Goal: Transaction & Acquisition: Download file/media

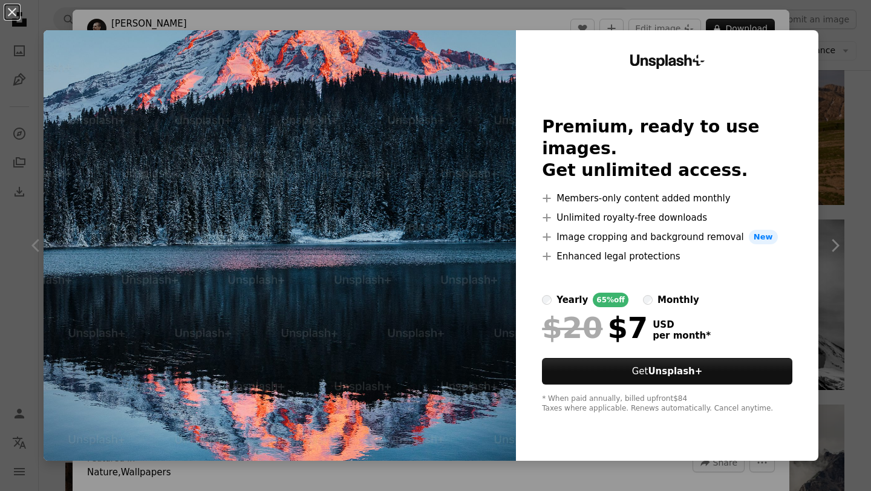
scroll to position [5118, 0]
click at [722, 21] on div "An X shape Unsplash+ Premium, ready to use images. Get unlimited access. A plus…" at bounding box center [435, 245] width 871 height 491
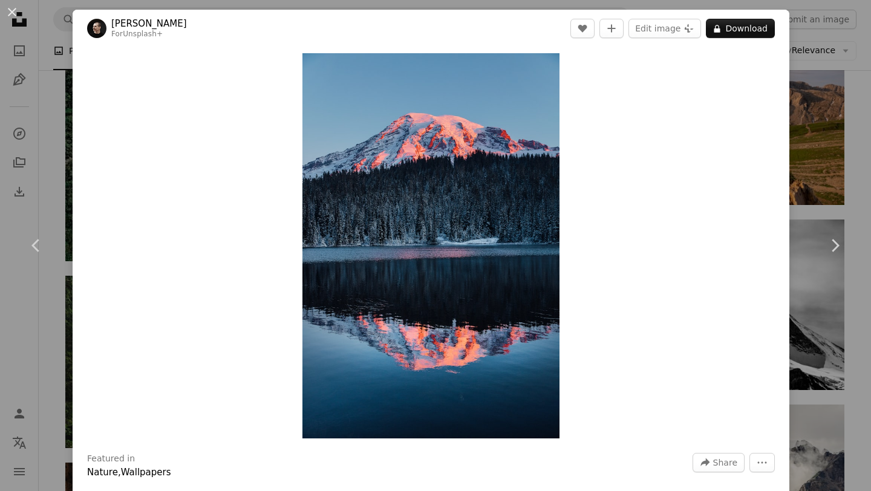
click at [812, 100] on div "An X shape Chevron left Chevron right [PERSON_NAME] For Unsplash+ A heart A plu…" at bounding box center [435, 245] width 871 height 491
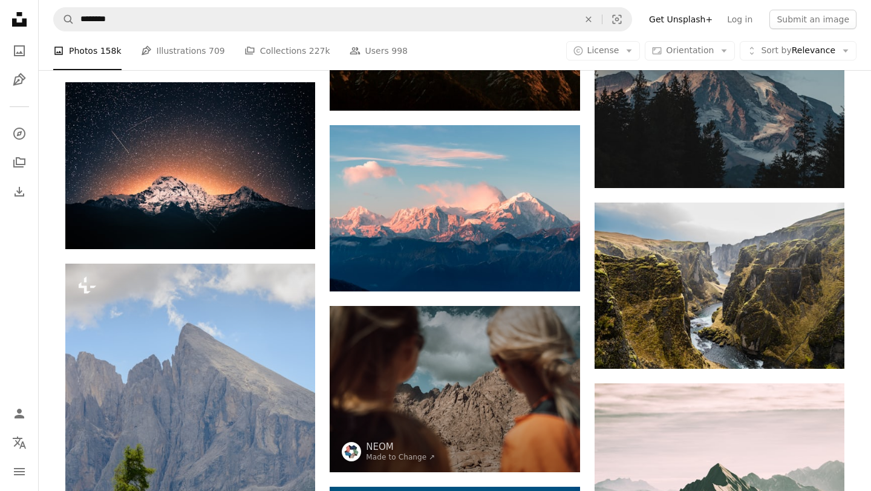
scroll to position [5868, 0]
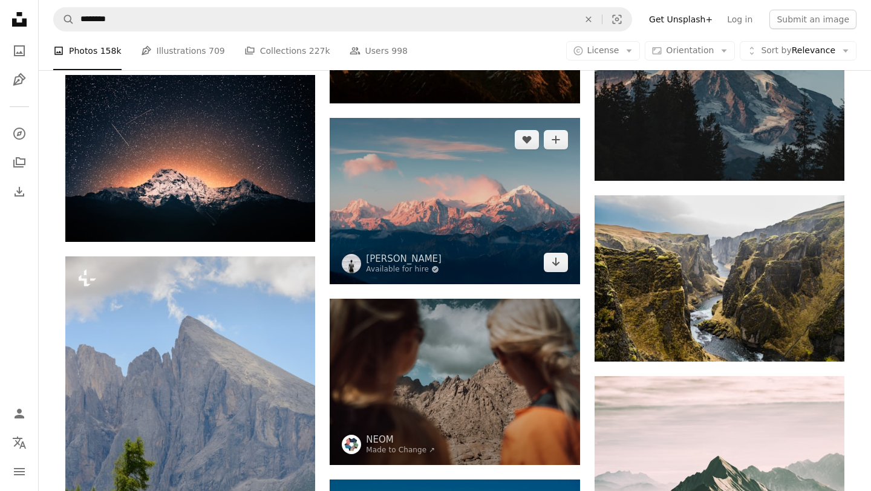
click at [442, 196] on img at bounding box center [455, 201] width 250 height 166
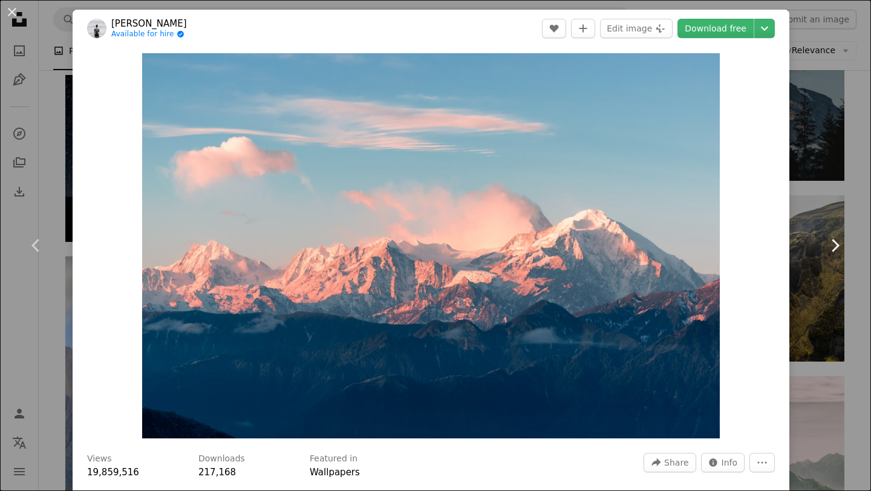
click at [806, 201] on link "Chevron right" at bounding box center [835, 246] width 73 height 116
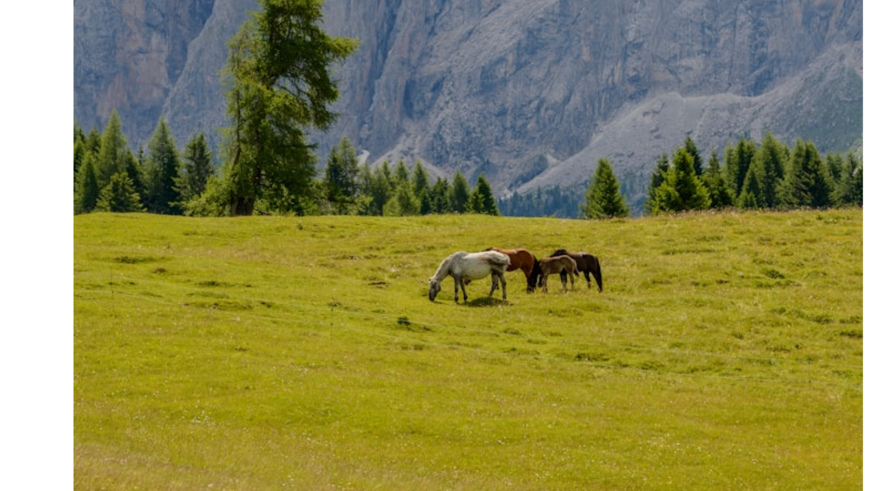
scroll to position [97, 0]
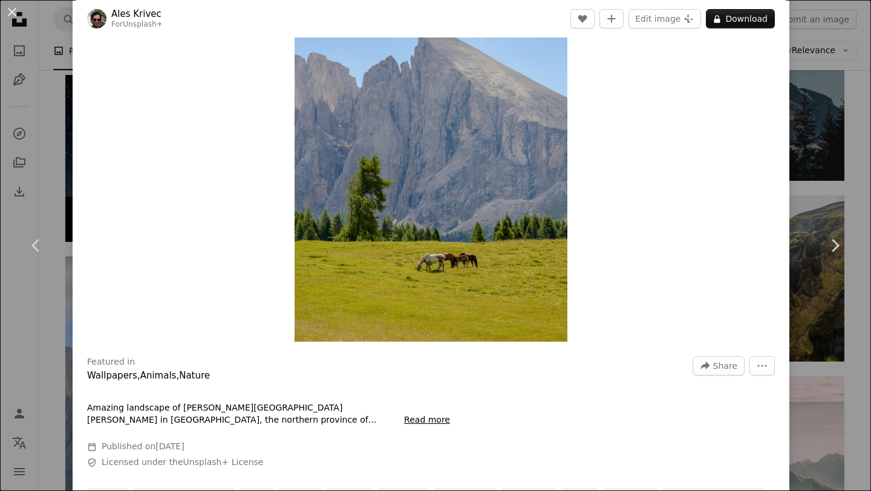
click at [816, 143] on div "An X shape Chevron left Chevron right Ales Krivec For Unsplash+ A heart A plus …" at bounding box center [435, 245] width 871 height 491
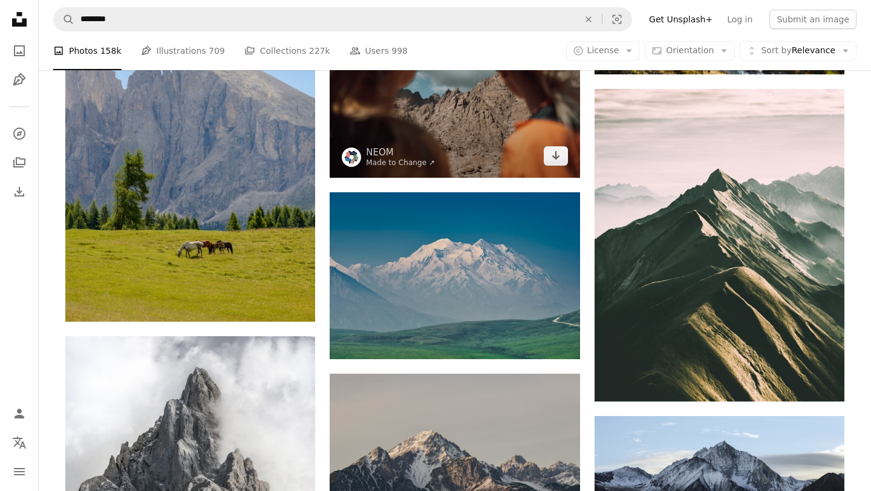
scroll to position [6156, 0]
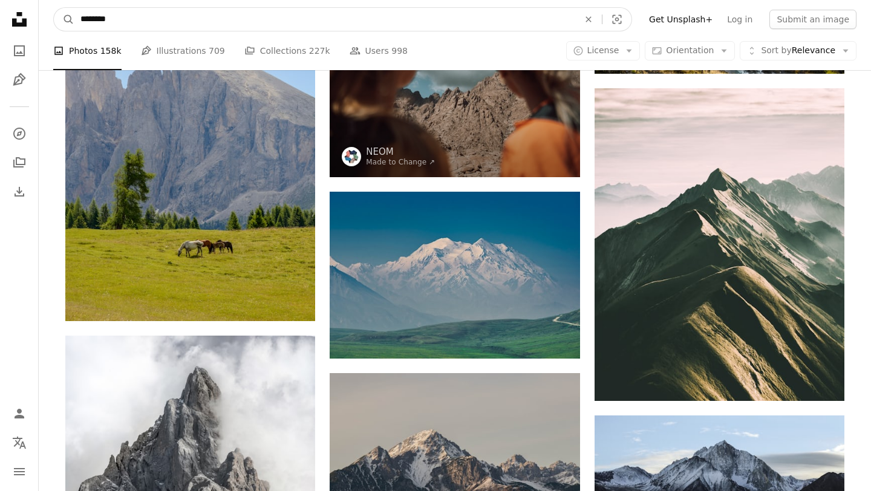
click at [226, 16] on input "********" at bounding box center [324, 19] width 501 height 23
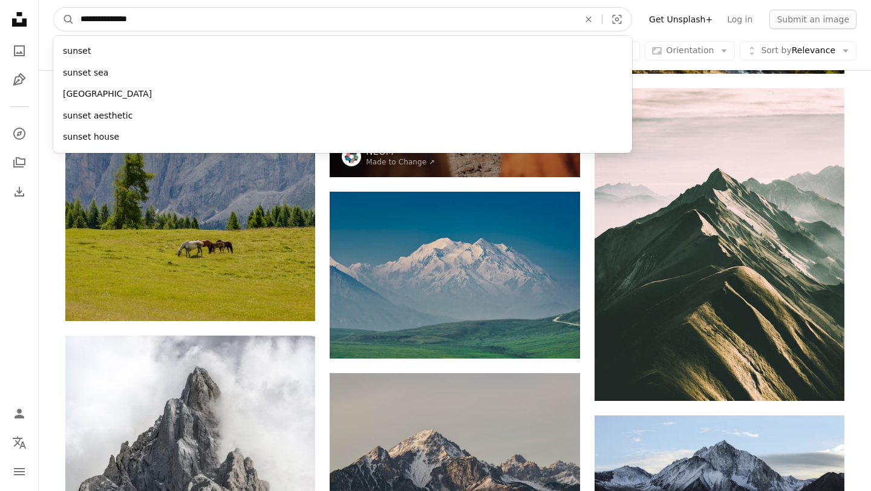
type input "**********"
click button "A magnifying glass" at bounding box center [64, 19] width 21 height 23
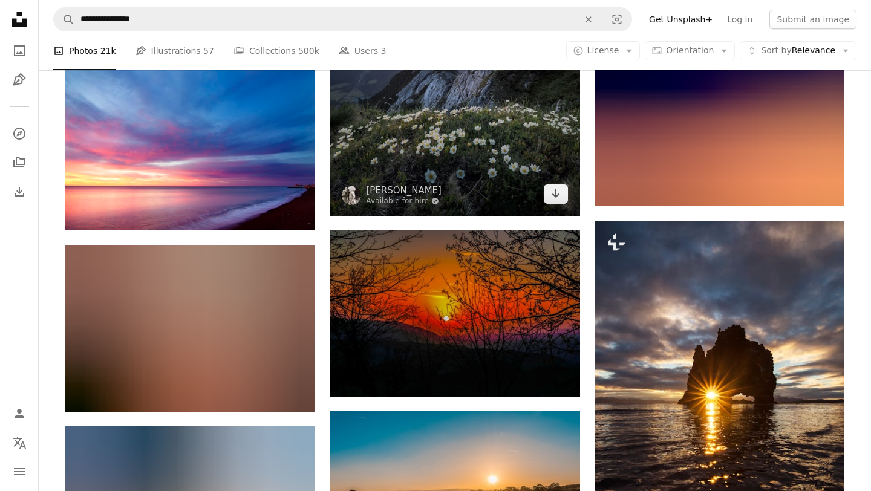
scroll to position [794, 0]
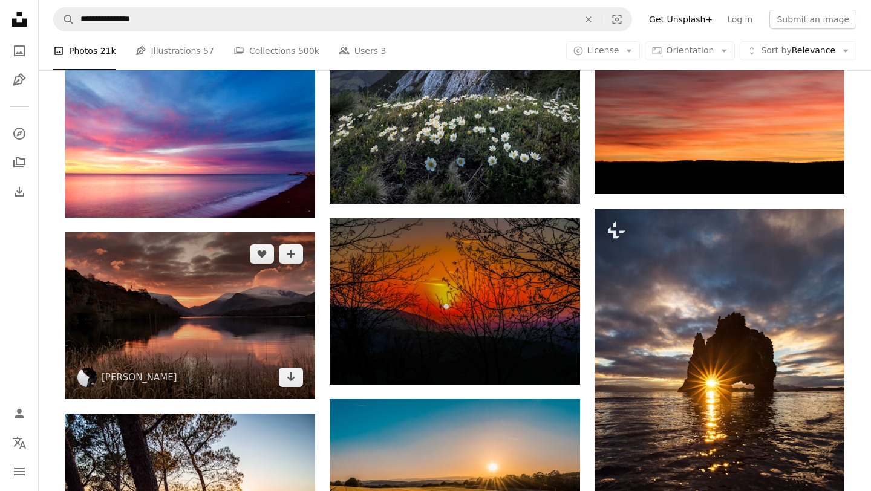
click at [177, 329] on img at bounding box center [190, 315] width 250 height 166
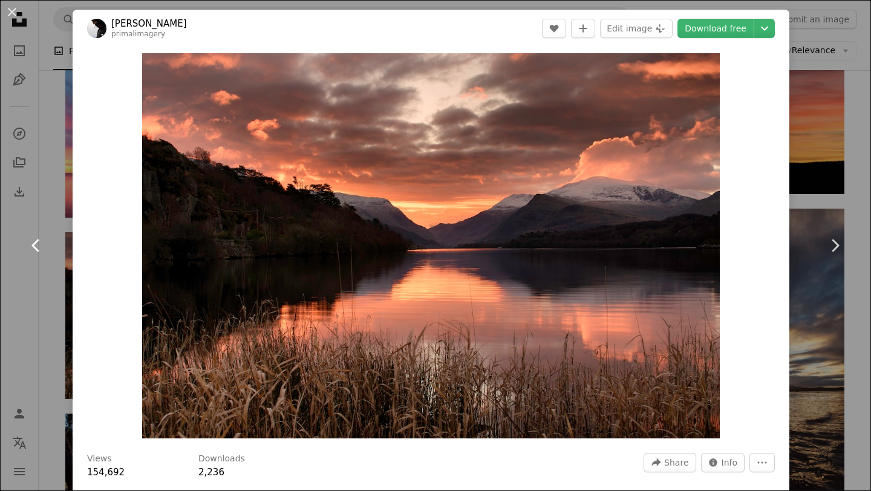
click at [36, 210] on link "Chevron left" at bounding box center [36, 246] width 73 height 116
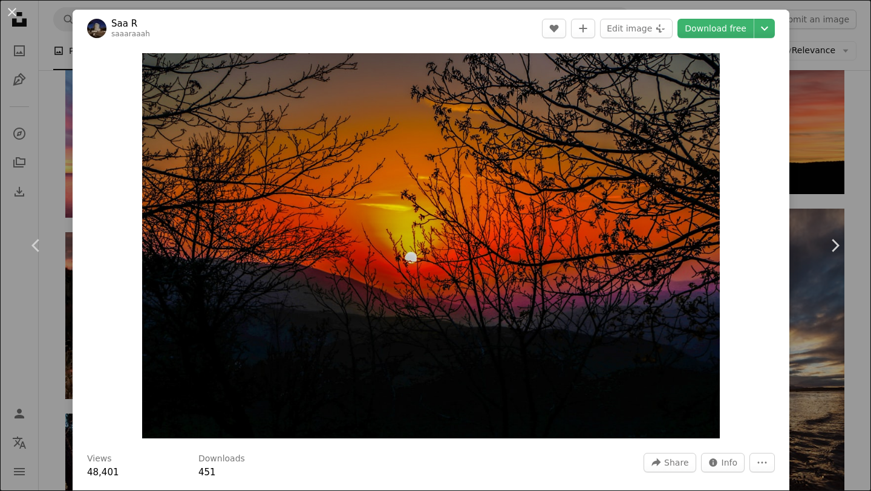
click at [834, 63] on div "An X shape Chevron left Chevron right Saa R saaaraaah A heart A plus sign Edit …" at bounding box center [435, 245] width 871 height 491
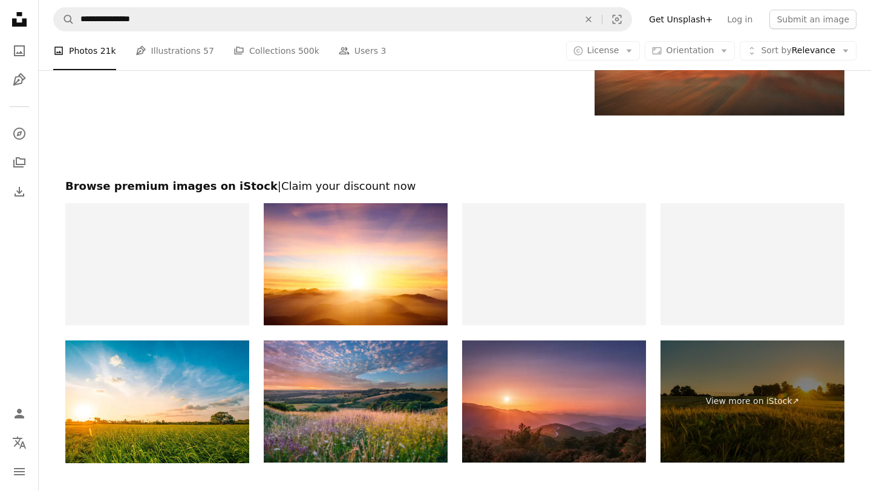
scroll to position [1820, 0]
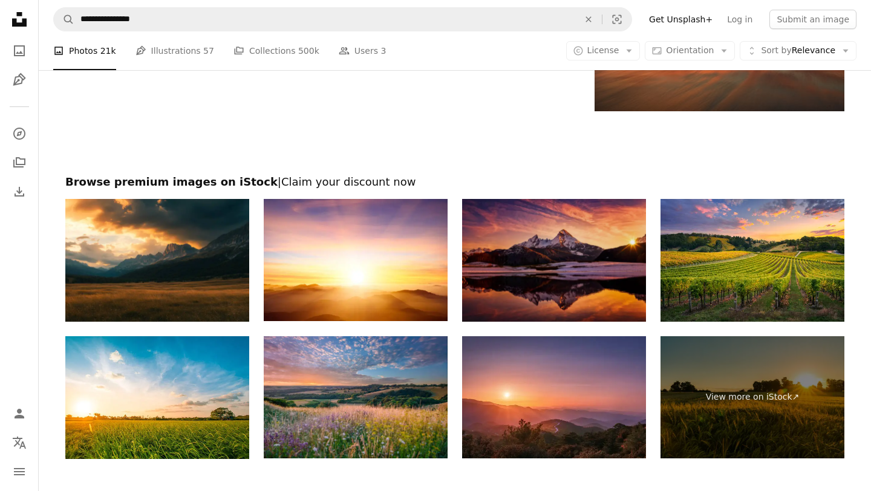
click at [547, 264] on img at bounding box center [554, 260] width 184 height 123
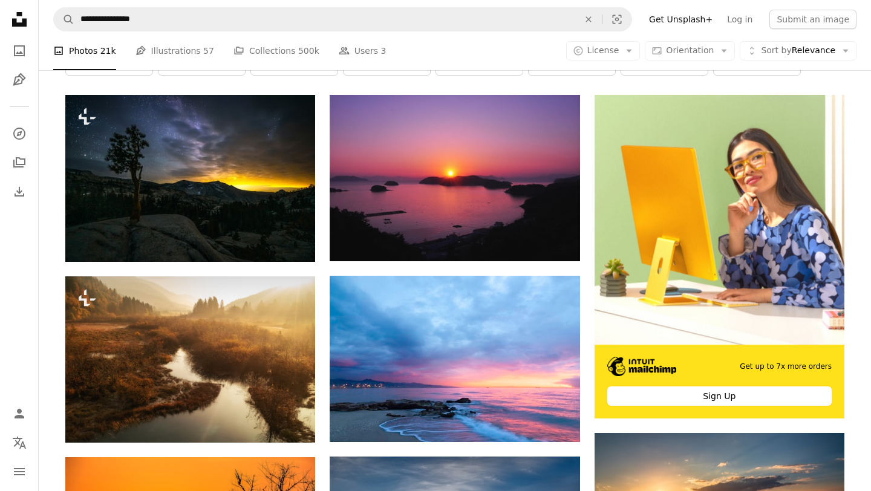
scroll to position [0, 0]
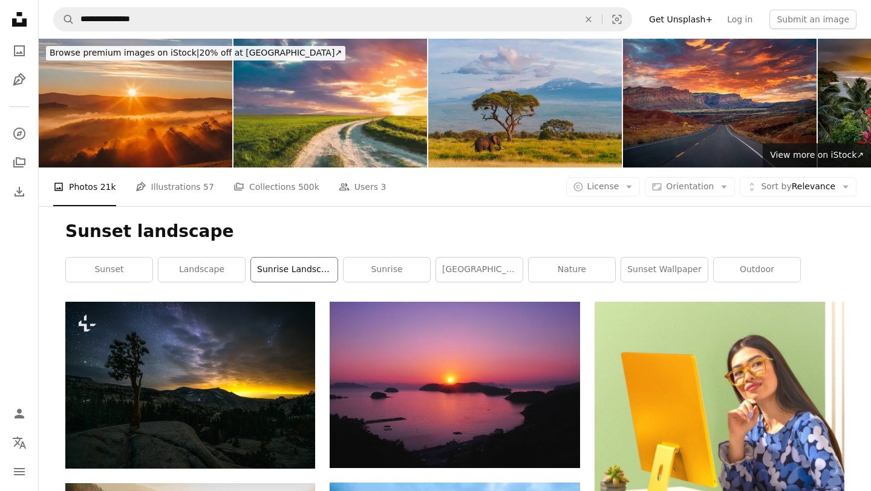
click at [305, 275] on link "sunrise landscape" at bounding box center [294, 270] width 87 height 24
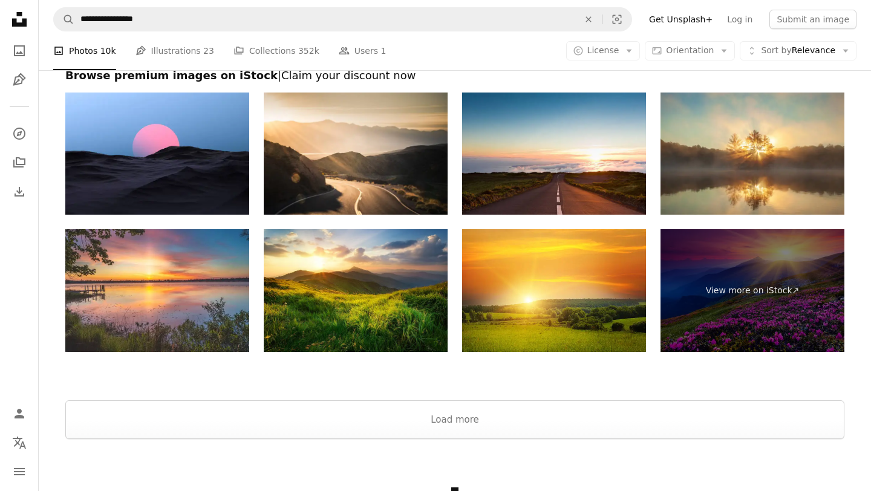
scroll to position [2259, 0]
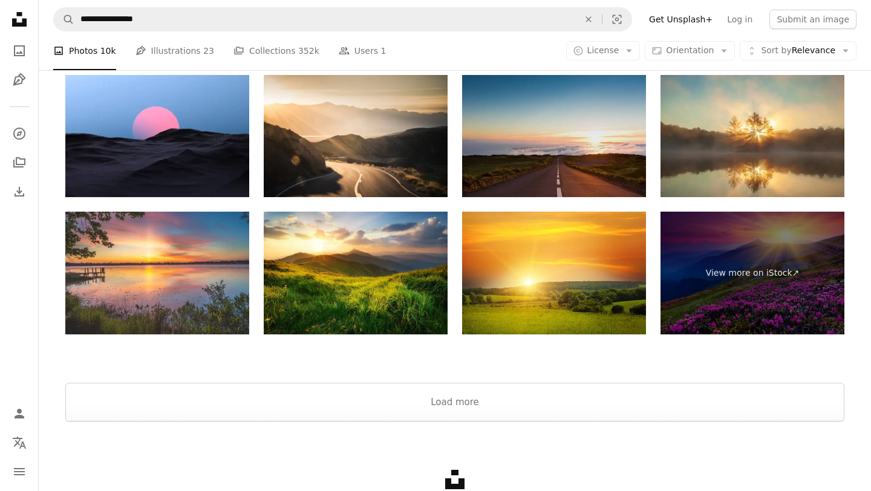
click at [560, 149] on img at bounding box center [554, 136] width 184 height 123
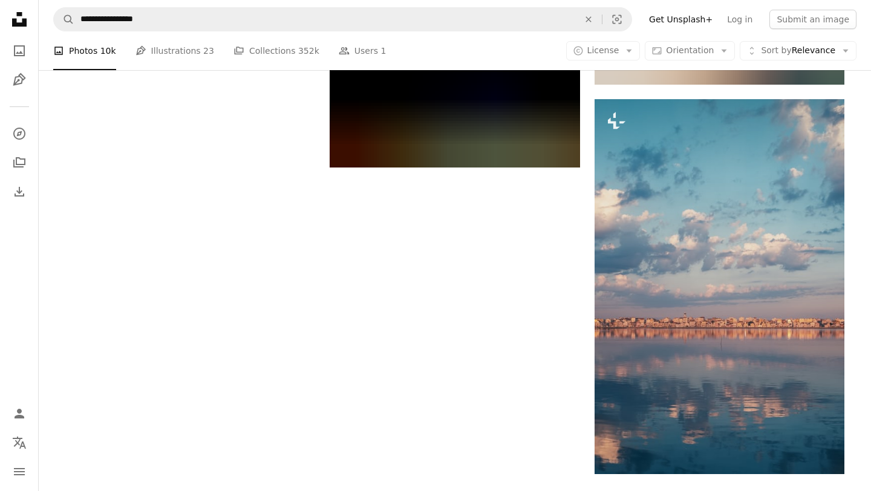
scroll to position [1915, 0]
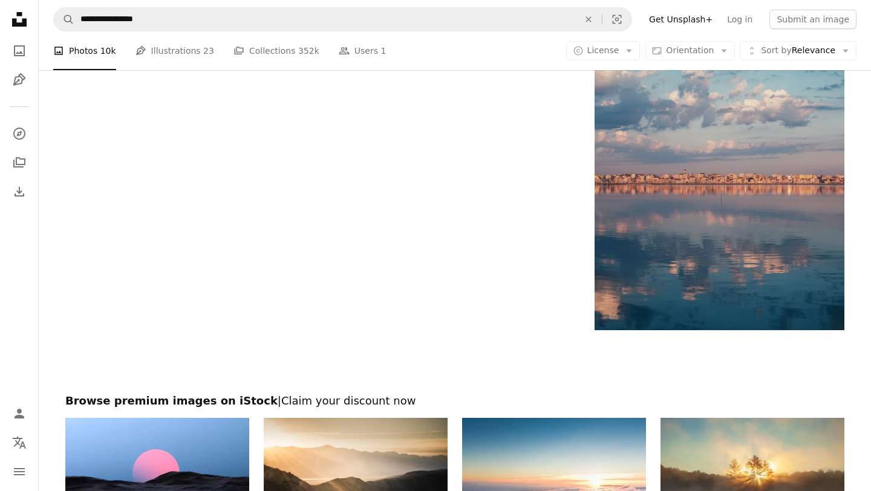
click at [485, 404] on h2 "Browse premium images on iStock | Claim your discount now" at bounding box center [454, 401] width 779 height 15
click at [460, 350] on div at bounding box center [455, 362] width 833 height 64
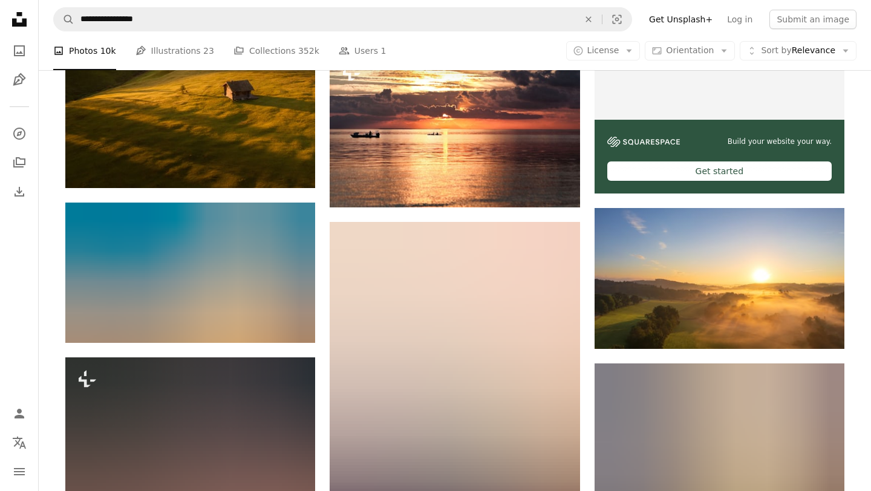
scroll to position [103, 0]
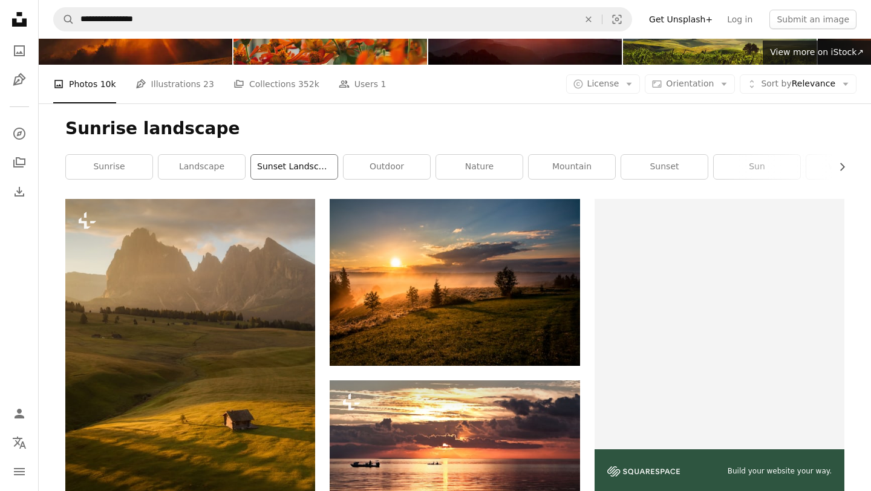
click at [292, 165] on link "sunset landscape" at bounding box center [294, 167] width 87 height 24
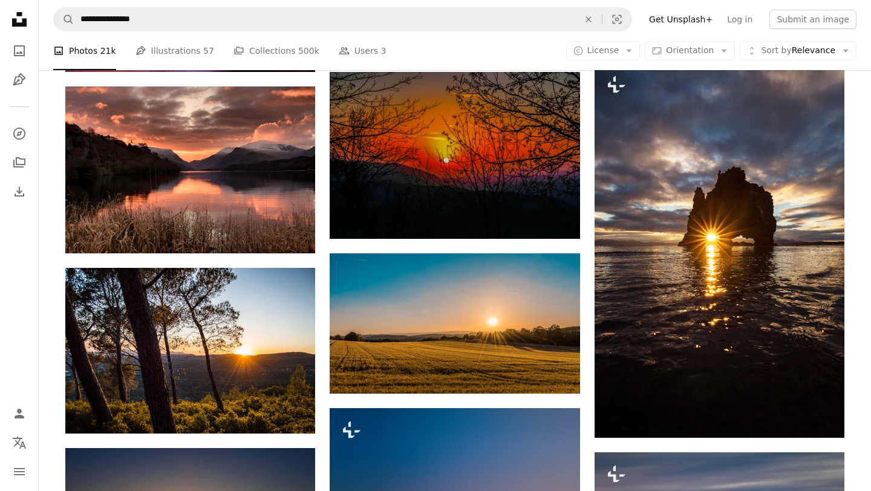
scroll to position [944, 0]
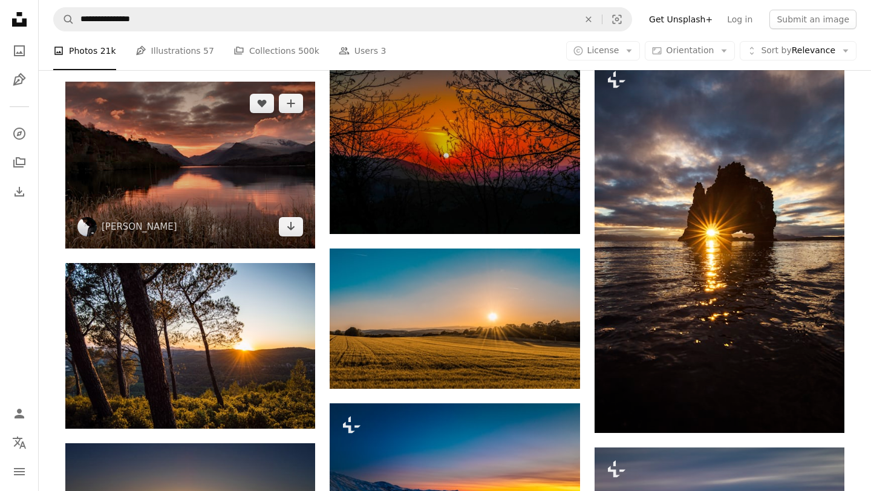
click at [252, 166] on img at bounding box center [190, 165] width 250 height 166
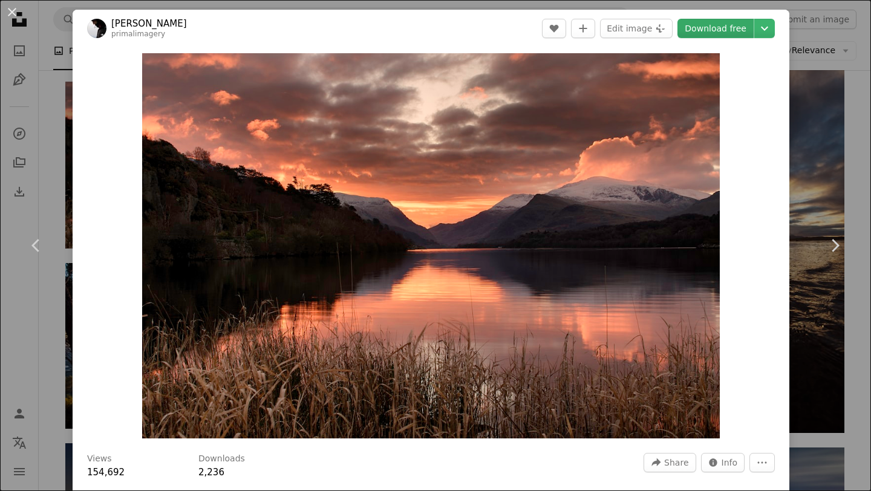
click at [715, 30] on link "Download free" at bounding box center [716, 28] width 76 height 19
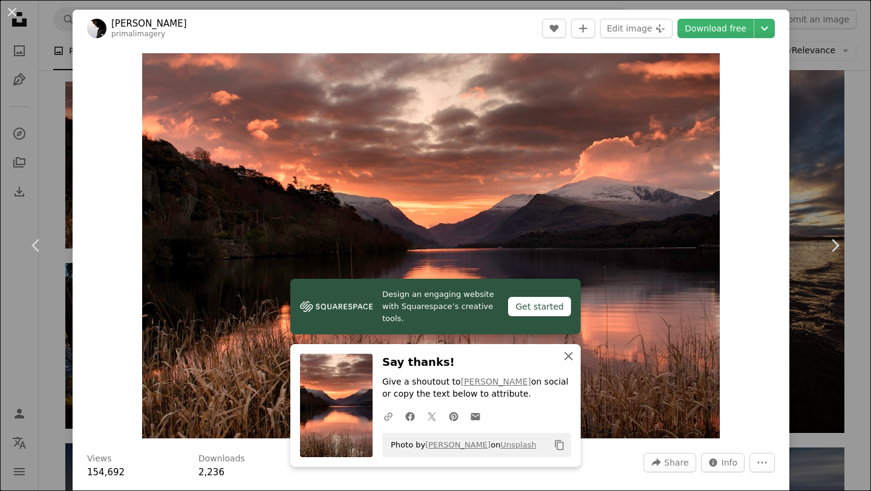
click at [568, 356] on icon "button" at bounding box center [569, 356] width 8 height 8
